Goal: Use online tool/utility: Utilize a website feature to perform a specific function

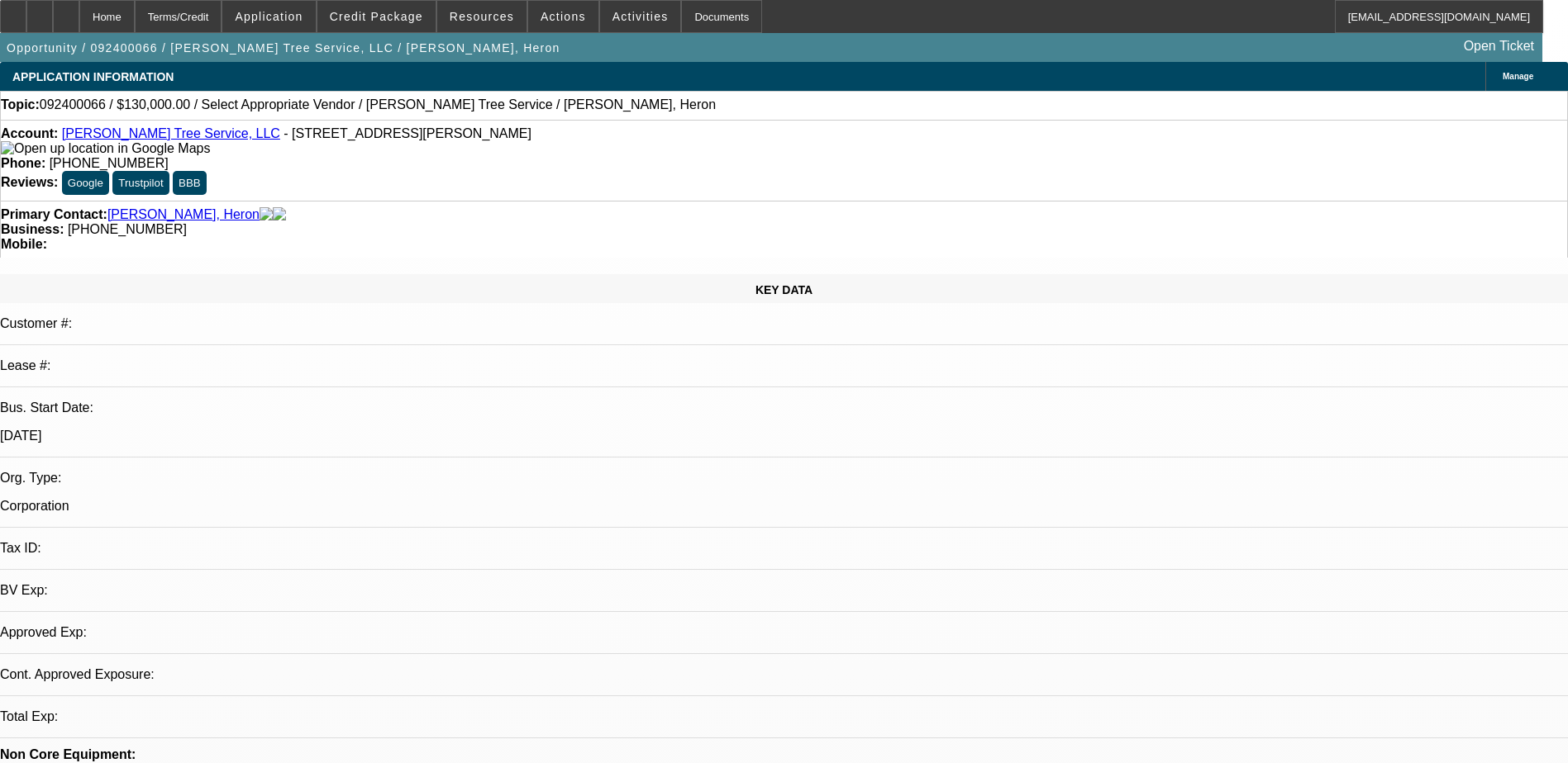
select select "0"
select select "2"
select select "0.1"
select select "4"
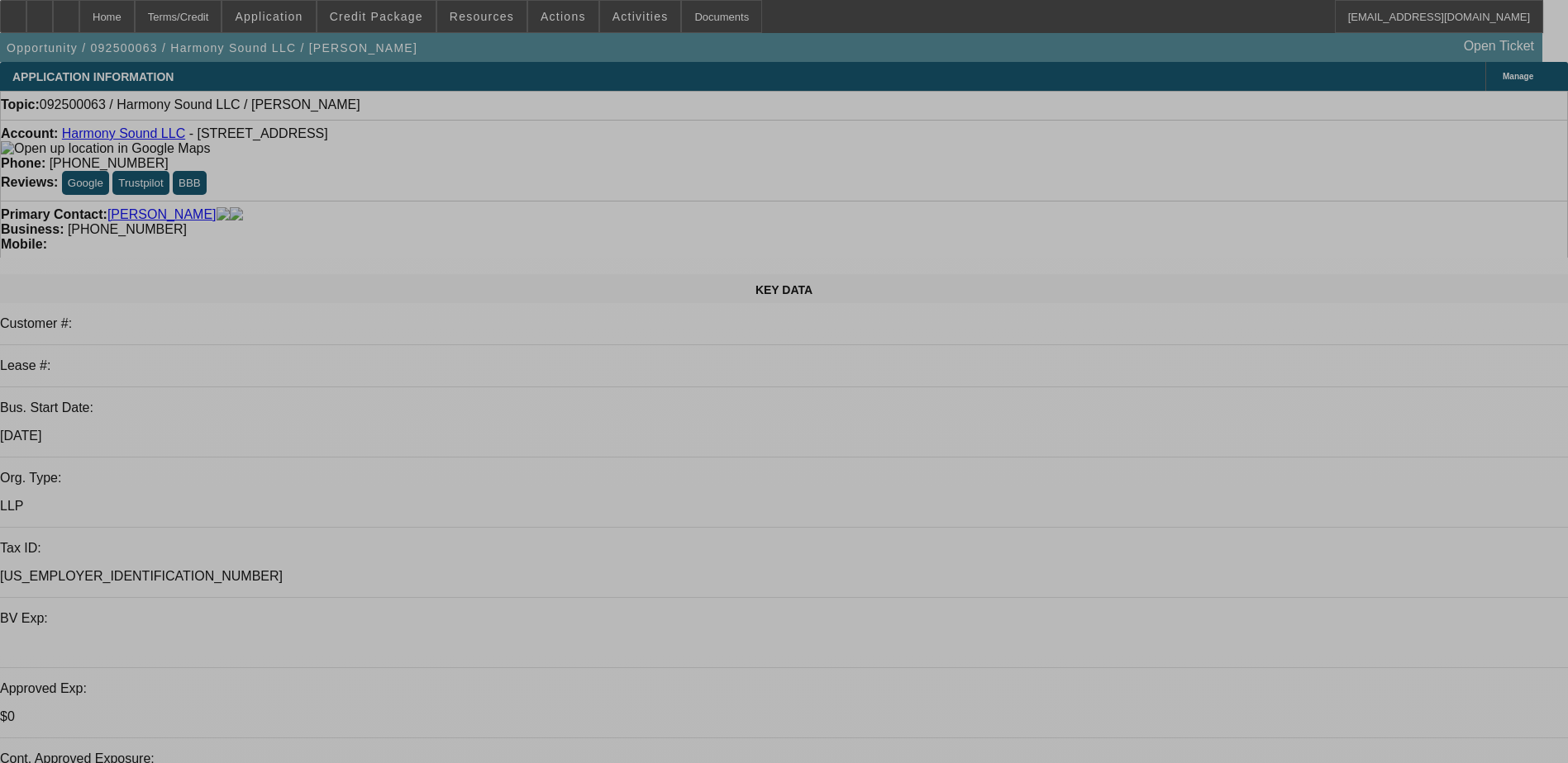
select select "0"
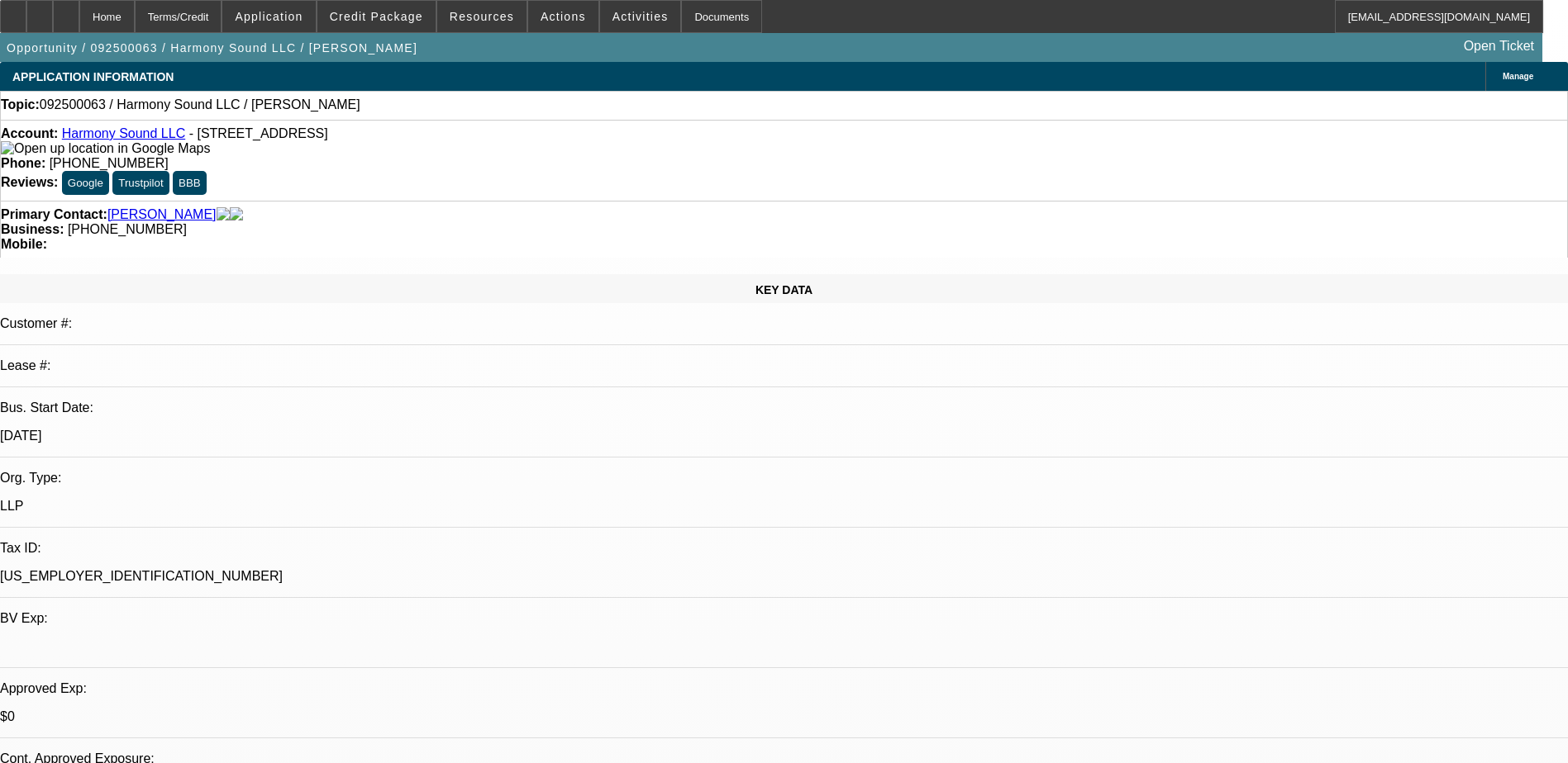
select select "2"
select select "0.1"
select select "4"
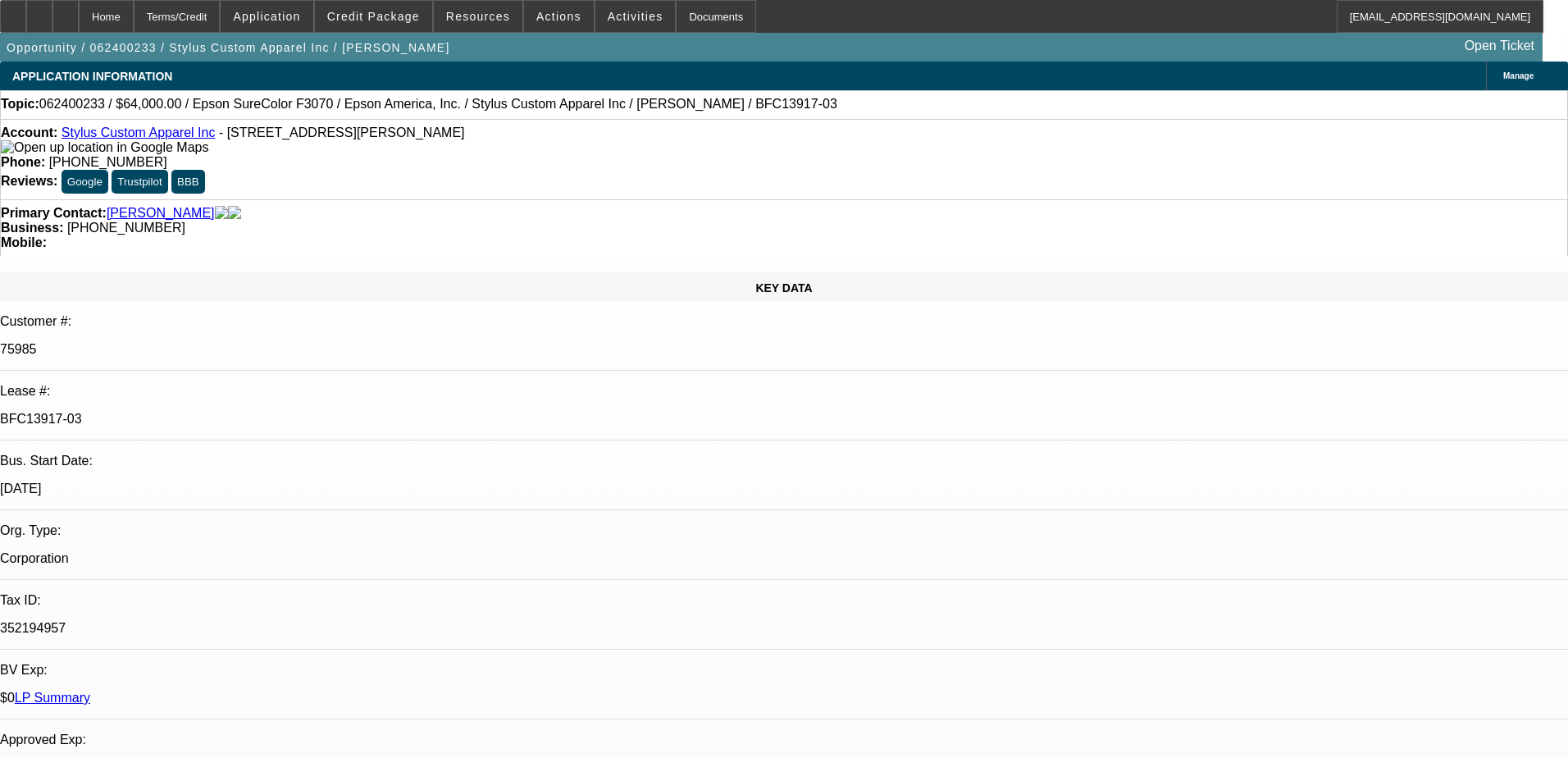
select select "0"
select select "2"
select select "0"
select select "2"
select select "0"
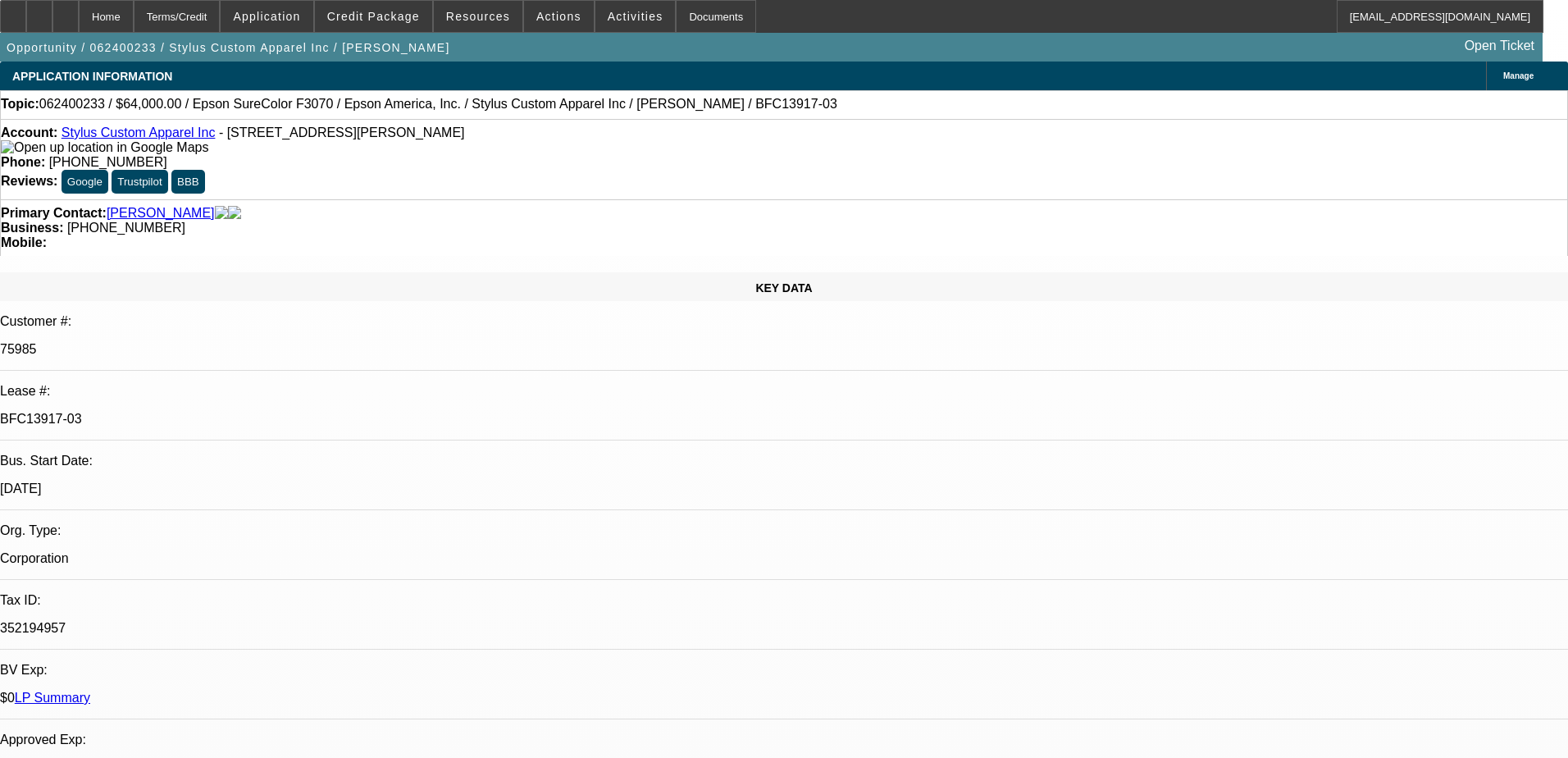
select select "2"
select select "0"
select select "2"
select select "0"
select select "2"
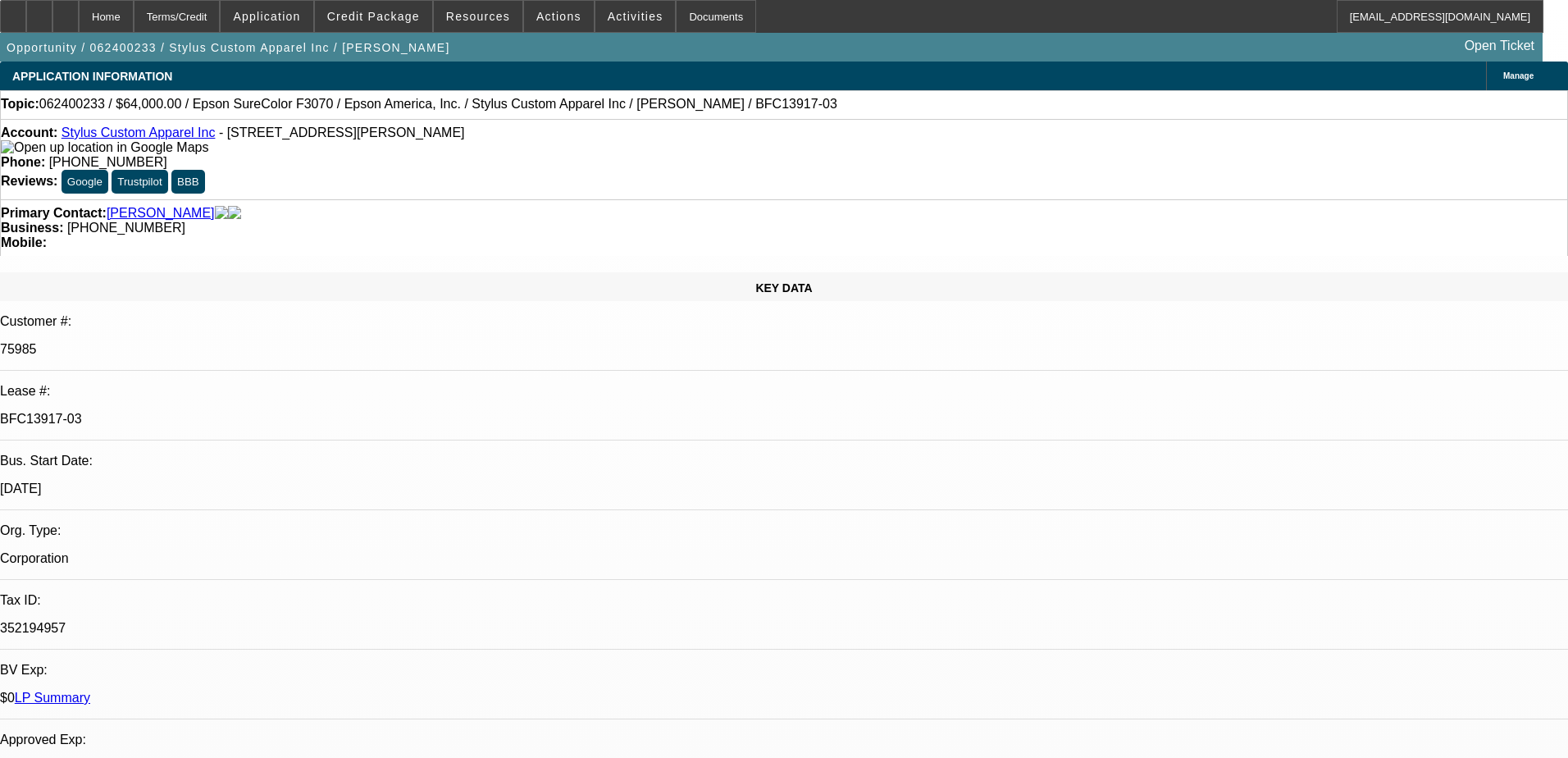
select select "2"
select select "0"
select select "2"
select select "0"
select select "2"
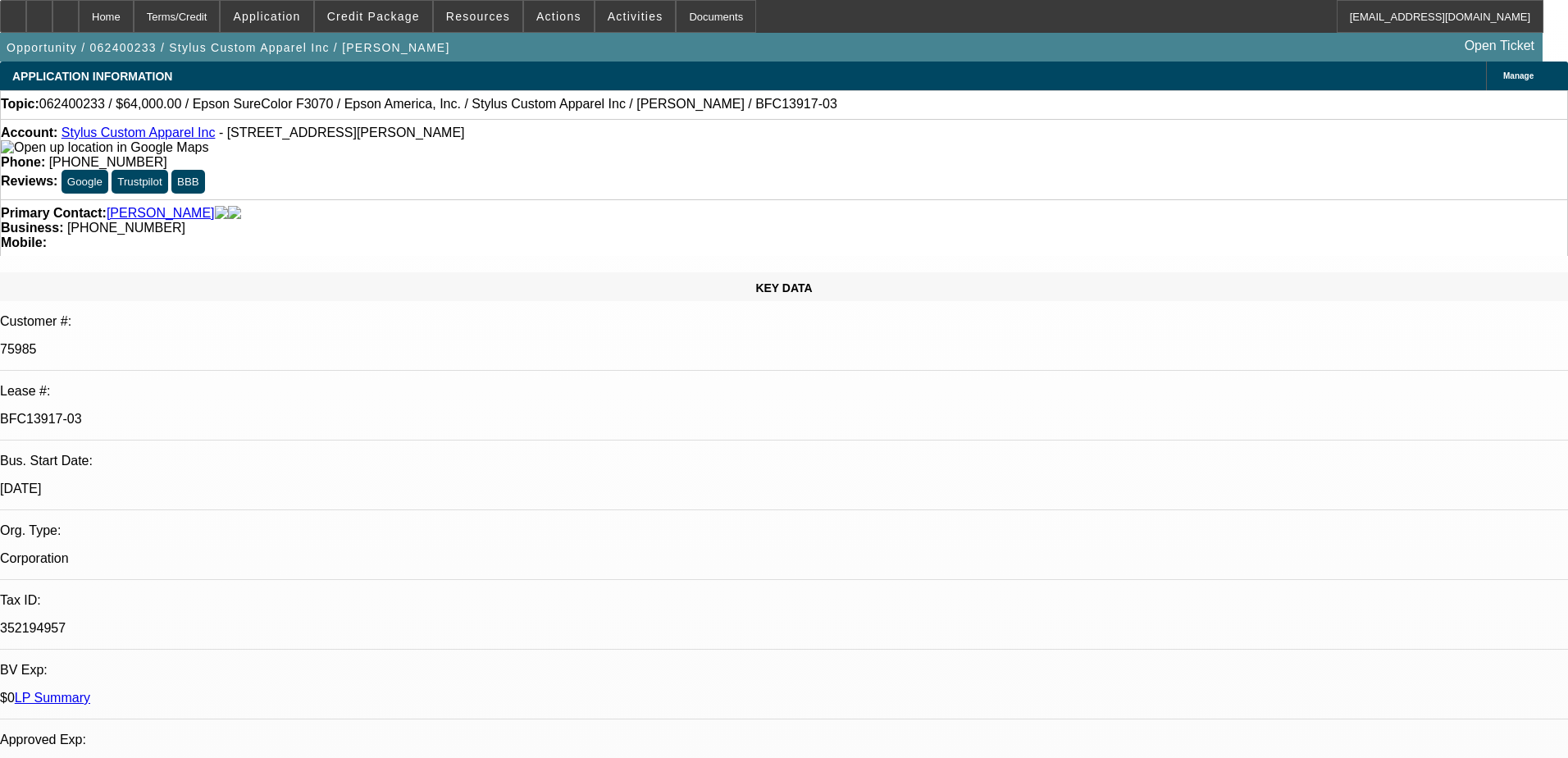
select select "2"
select select "0"
select select "2"
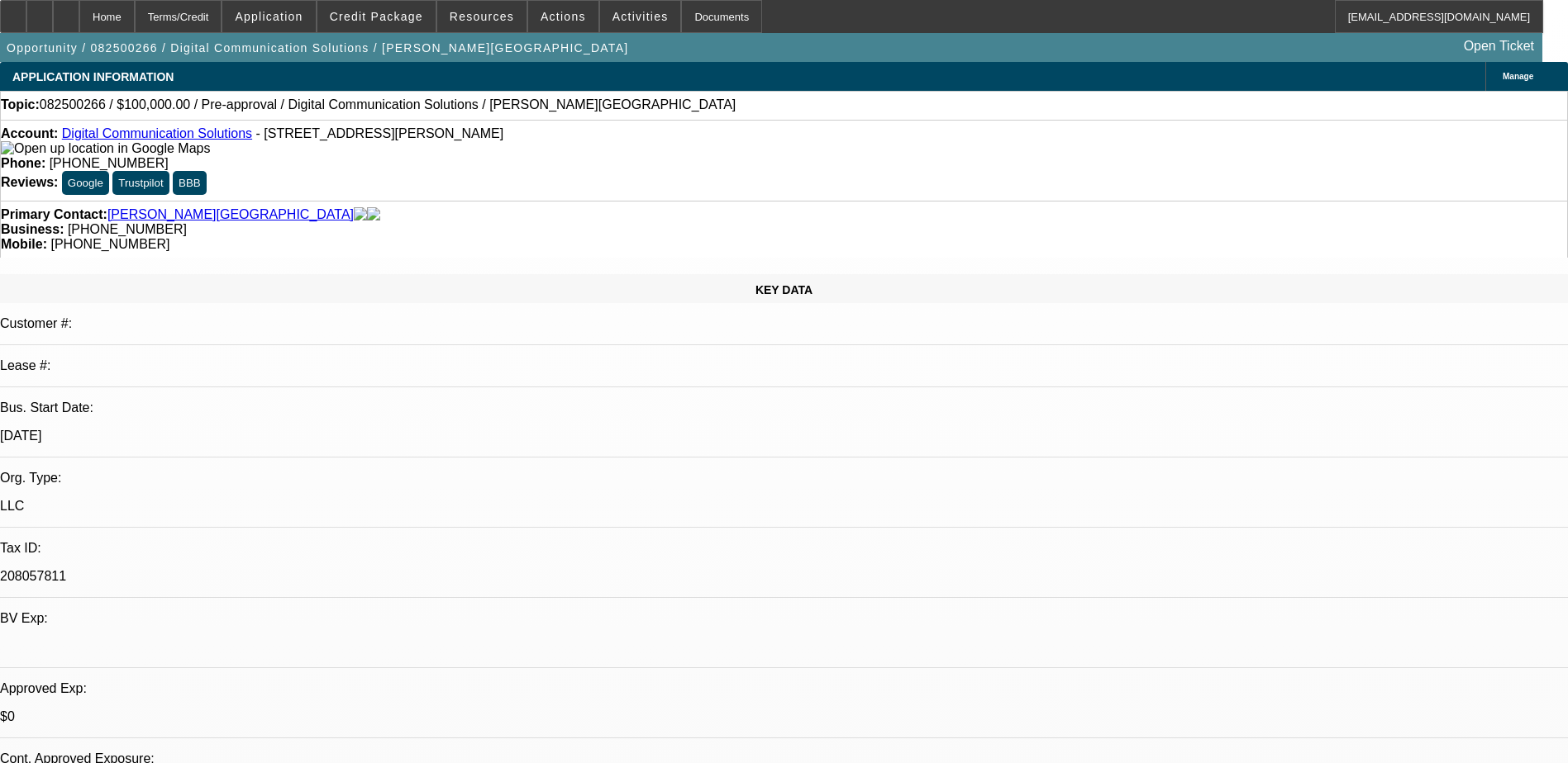
select select "0"
select select "2"
select select "0.1"
select select "4"
